Goal: Entertainment & Leisure: Consume media (video, audio)

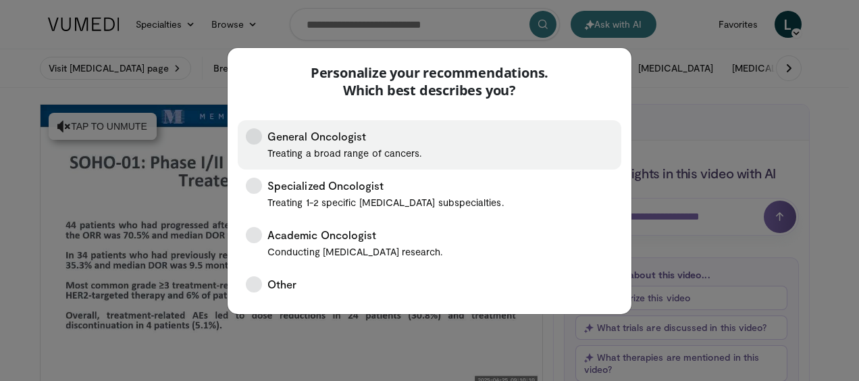
click at [258, 136] on icon at bounding box center [254, 136] width 16 height 16
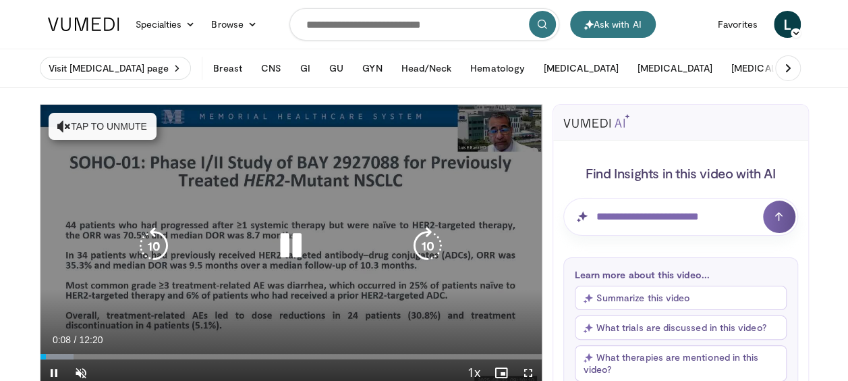
click at [110, 118] on button "Tap to unmute" at bounding box center [103, 126] width 108 height 27
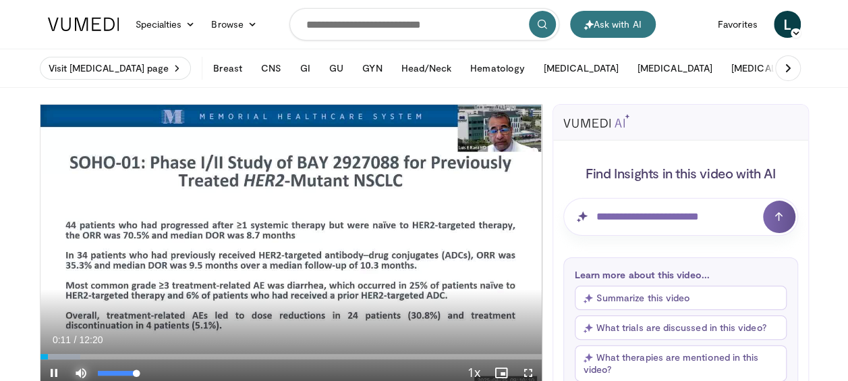
click at [77, 369] on span "Video Player" at bounding box center [80, 372] width 27 height 27
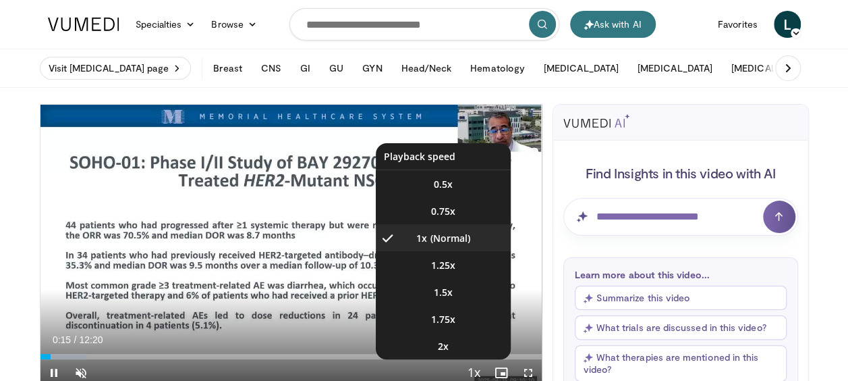
click at [481, 368] on span "Video Player" at bounding box center [474, 373] width 19 height 27
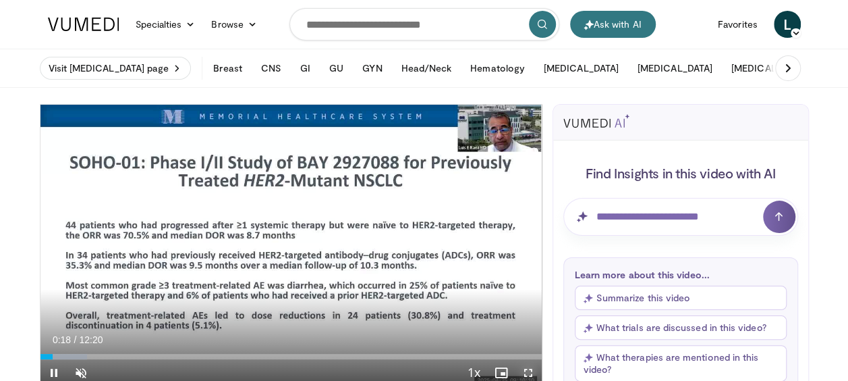
click at [524, 371] on span "Video Player" at bounding box center [528, 372] width 27 height 27
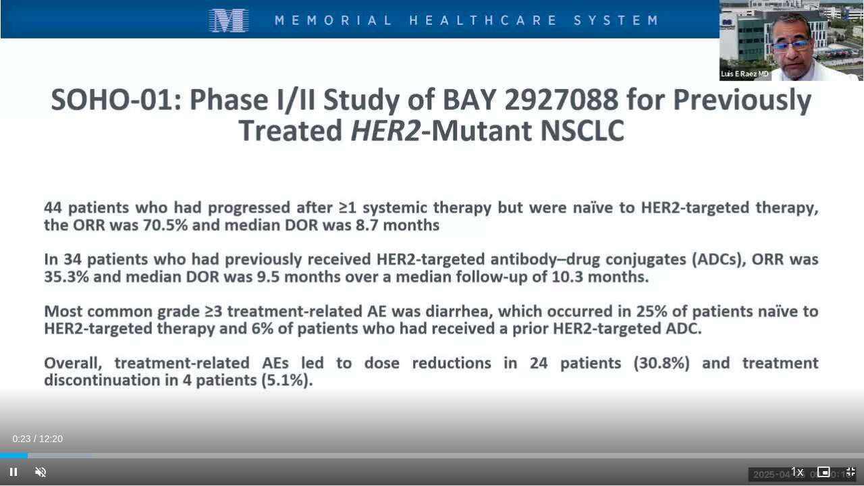
click at [724, 380] on div "Current Time 0:23 / Duration 12:20 Pause Skip Backward Skip Forward Unmute Load…" at bounding box center [432, 471] width 864 height 27
click at [738, 380] on div "Current Time 0:24 / Duration 12:20 Pause Skip Backward Skip Forward Unmute Load…" at bounding box center [432, 471] width 864 height 27
click at [42, 380] on span "Video Player" at bounding box center [40, 471] width 27 height 27
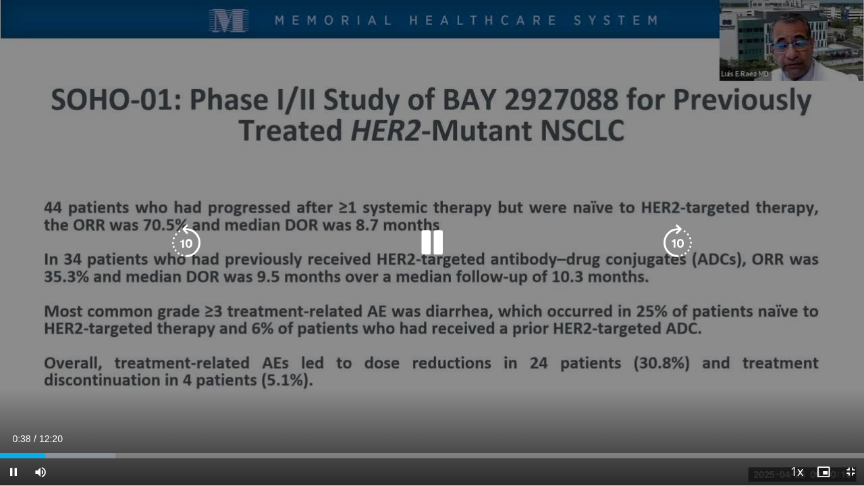
click at [18, 276] on div "10 seconds Tap to unmute" at bounding box center [432, 242] width 864 height 485
click at [693, 11] on div "10 seconds Tap to unmute" at bounding box center [432, 242] width 864 height 485
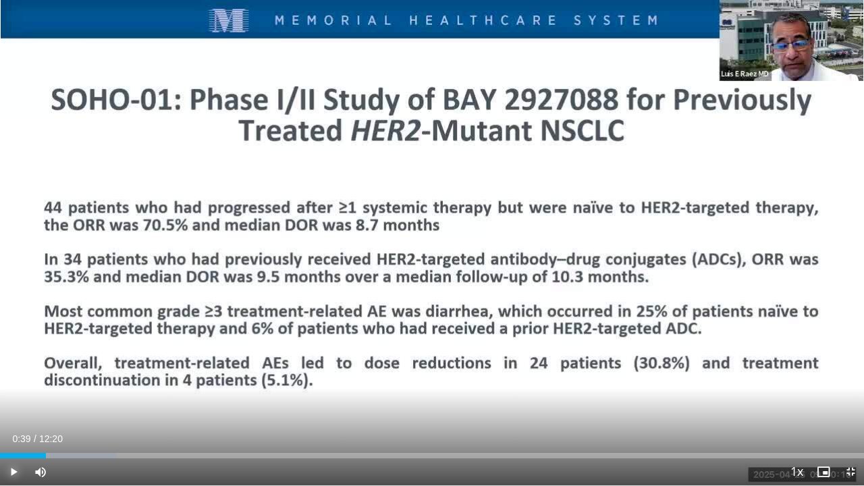
click at [13, 380] on span "Video Player" at bounding box center [13, 471] width 27 height 27
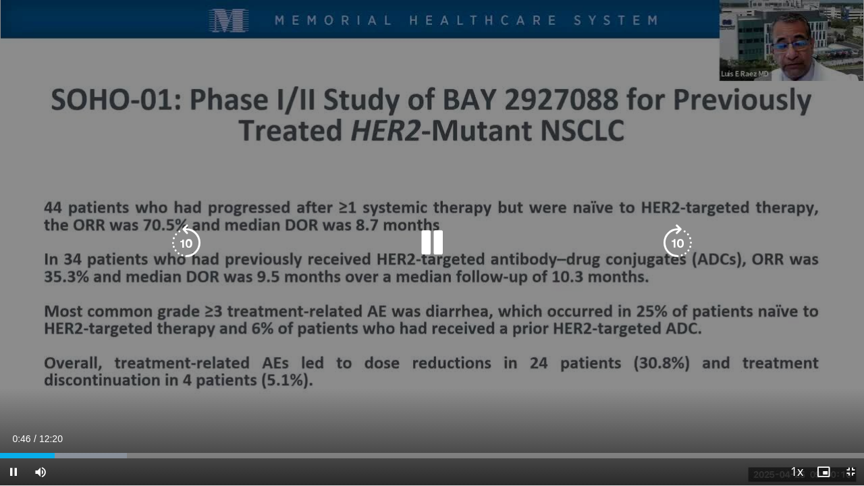
click at [9, 218] on div "10 seconds Tap to unmute" at bounding box center [432, 242] width 864 height 485
click at [668, 1] on div "10 seconds Tap to unmute" at bounding box center [432, 242] width 864 height 485
click at [848, 12] on div "10 seconds Tap to unmute" at bounding box center [432, 242] width 864 height 485
click at [848, 11] on div "10 seconds Tap to unmute" at bounding box center [432, 242] width 864 height 485
